Goal: Transaction & Acquisition: Purchase product/service

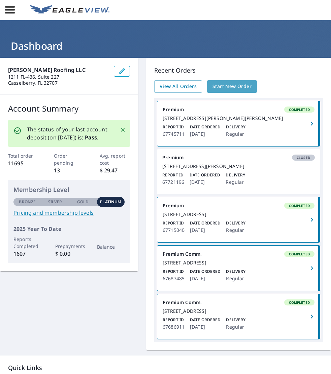
click at [224, 87] on span "Start New Order" at bounding box center [231, 86] width 39 height 8
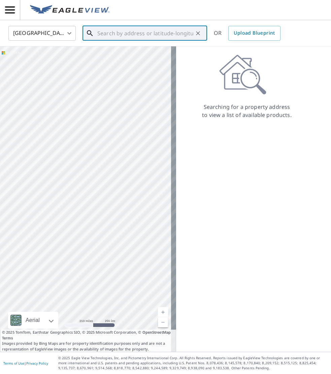
click at [151, 28] on input "text" at bounding box center [145, 33] width 96 height 19
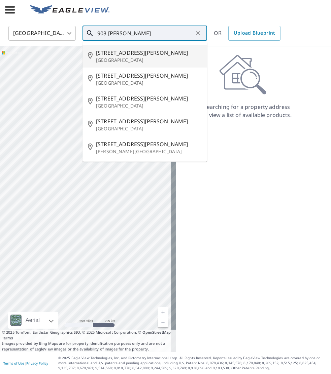
click at [147, 59] on p "[GEOGRAPHIC_DATA]" at bounding box center [149, 60] width 106 height 7
type input "[STREET_ADDRESS][PERSON_NAME]"
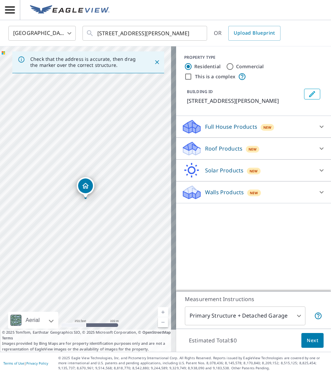
click at [247, 146] on div "New" at bounding box center [252, 149] width 14 height 7
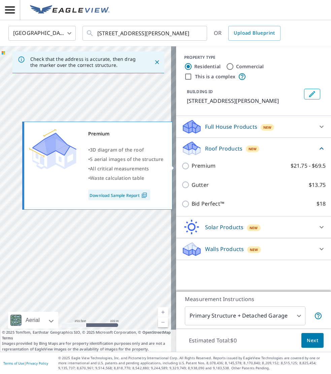
click at [226, 164] on label "Premium $21.75 - $69.5" at bounding box center [258, 166] width 134 height 8
click at [191, 164] on input "Premium $21.75 - $69.5" at bounding box center [186, 166] width 10 height 8
checkbox input "true"
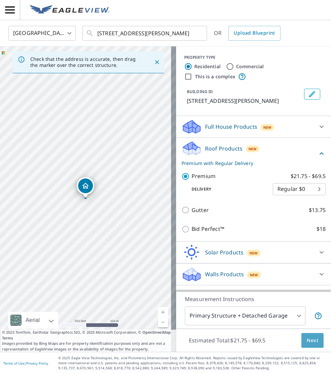
click at [306, 338] on span "Next" at bounding box center [311, 341] width 11 height 8
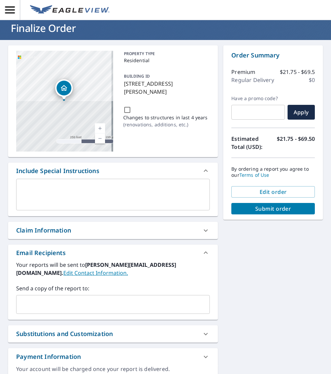
scroll to position [50, 0]
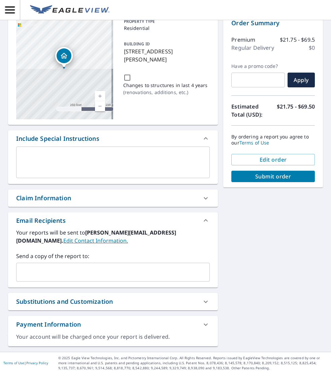
click at [72, 271] on input "text" at bounding box center [107, 272] width 177 height 13
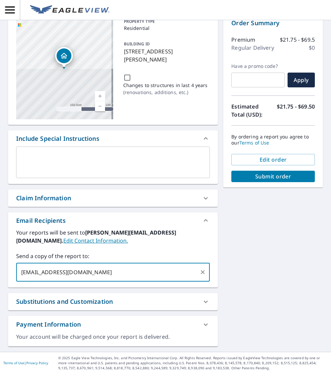
type input "[EMAIL_ADDRESS][DOMAIN_NAME]"
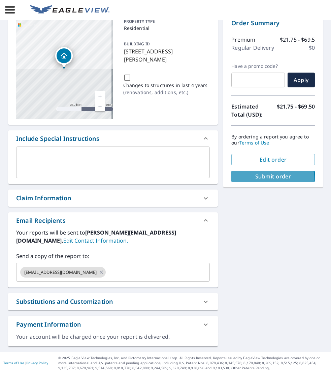
click at [259, 181] on button "Submit order" at bounding box center [272, 176] width 83 height 11
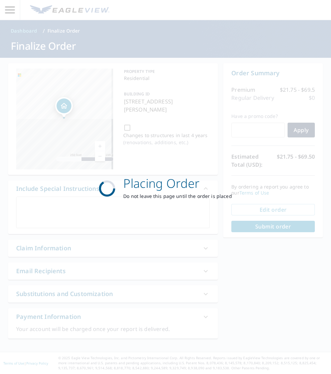
scroll to position [0, 0]
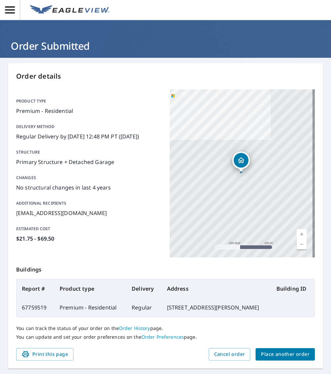
click at [268, 358] on span "Place another order" at bounding box center [285, 354] width 48 height 8
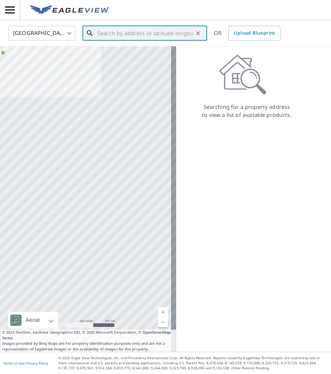
click at [131, 30] on input "text" at bounding box center [145, 33] width 96 height 19
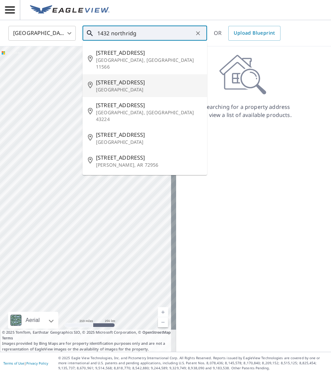
click at [174, 86] on p "[GEOGRAPHIC_DATA]" at bounding box center [149, 89] width 106 height 7
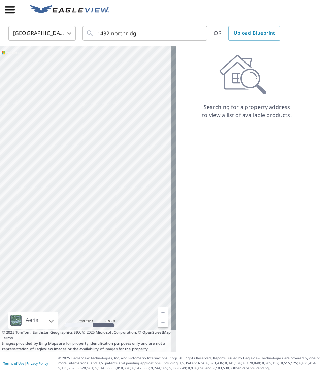
type input "[STREET_ADDRESS][PERSON_NAME]"
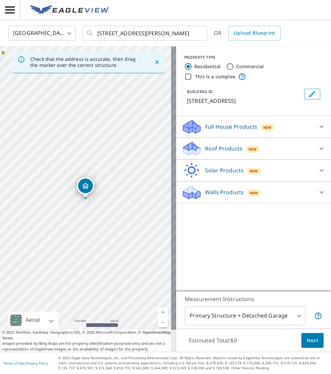
click at [234, 148] on p "Roof Products" at bounding box center [223, 149] width 37 height 8
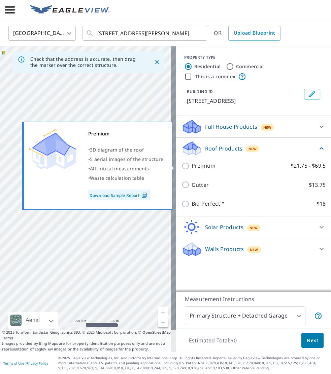
click at [223, 164] on label "Premium $21.75 - $69.5" at bounding box center [258, 166] width 134 height 8
click at [191, 164] on input "Premium $21.75 - $69.5" at bounding box center [186, 166] width 10 height 8
checkbox input "true"
